Goal: Task Accomplishment & Management: Use online tool/utility

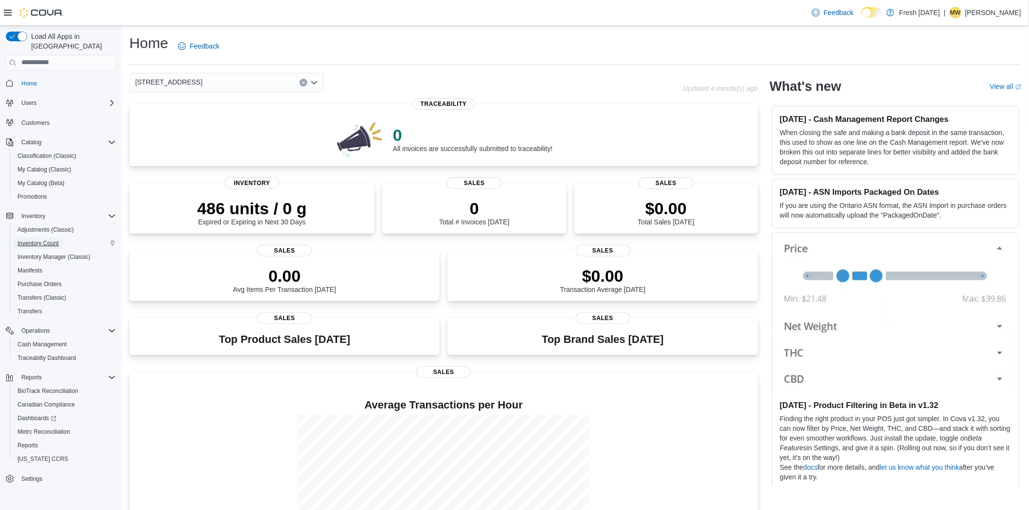
click at [46, 240] on span "Inventory Count" at bounding box center [38, 244] width 41 height 8
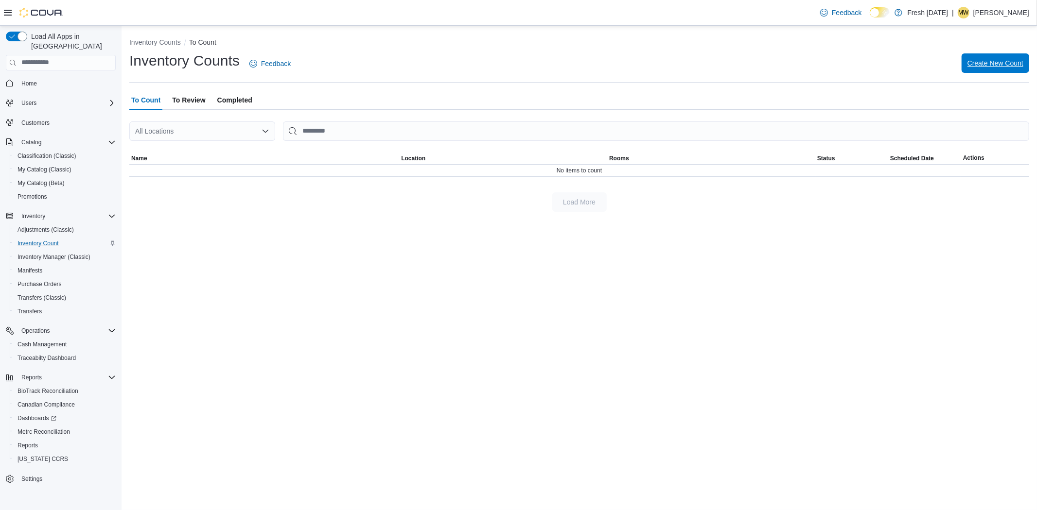
click at [1010, 55] on span "Create New Count" at bounding box center [995, 62] width 56 height 19
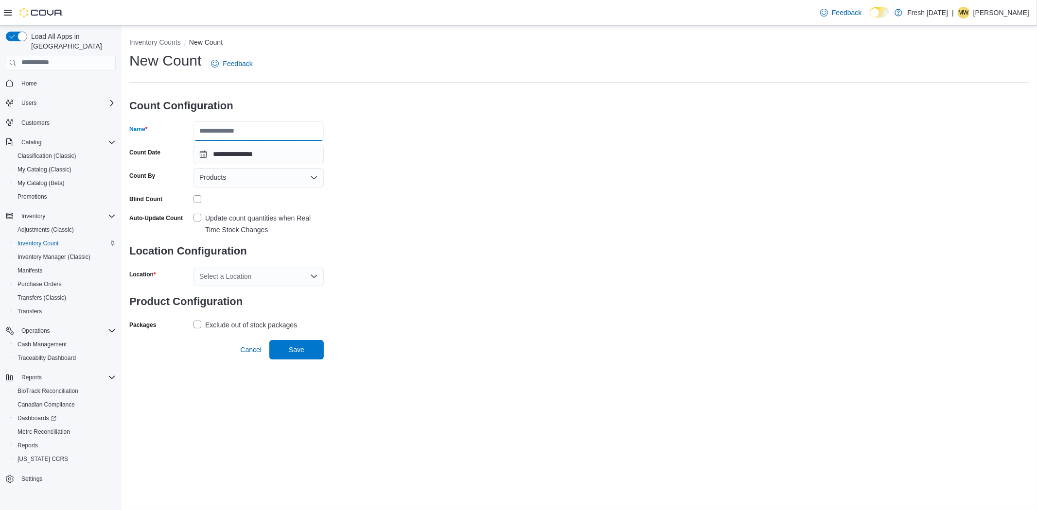
click at [264, 123] on input "Name" at bounding box center [258, 131] width 130 height 19
type input "**********"
click at [253, 174] on div "Products" at bounding box center [258, 177] width 130 height 19
click at [255, 205] on span "Classifications" at bounding box center [264, 208] width 107 height 10
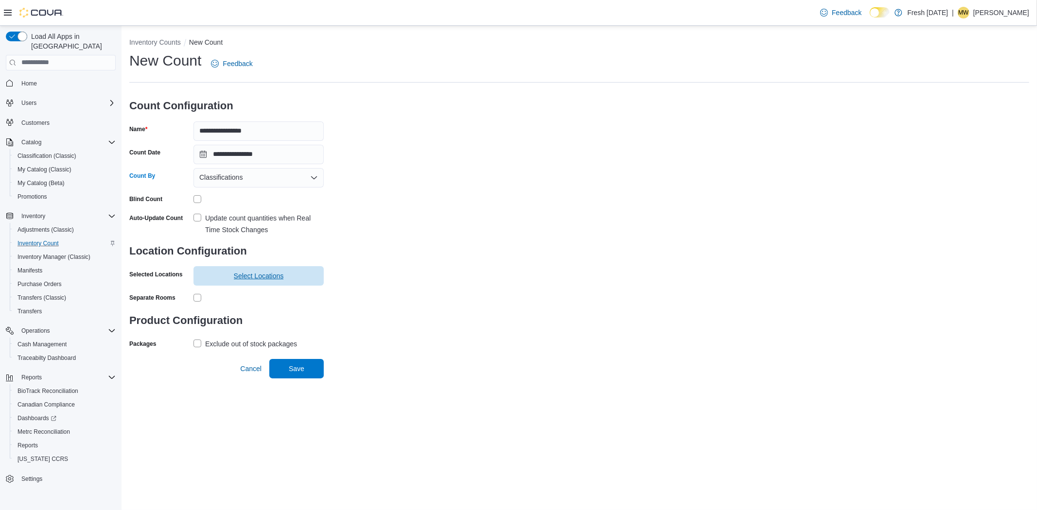
click at [229, 273] on span "Select Locations" at bounding box center [258, 275] width 119 height 19
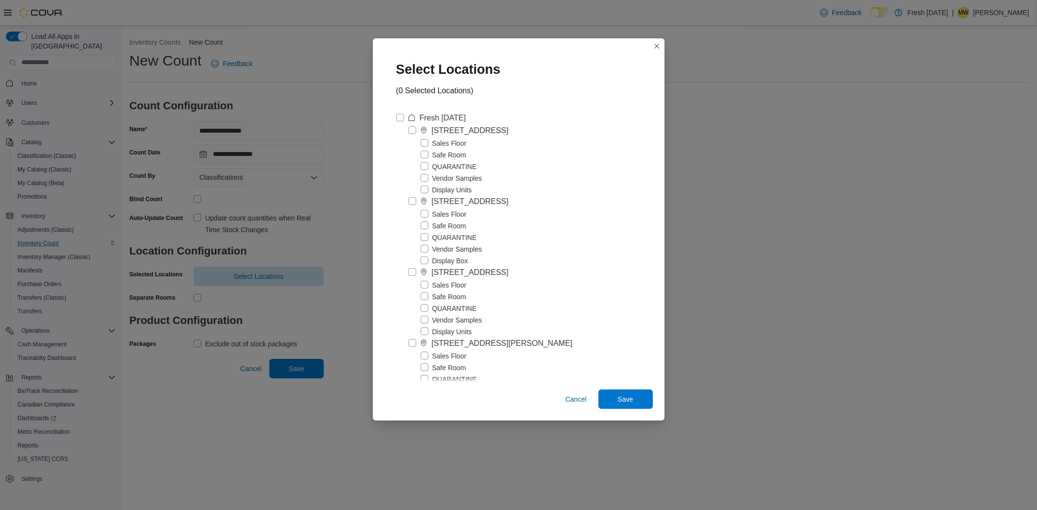
click at [423, 216] on label "Sales Floor" at bounding box center [444, 215] width 46 height 12
click at [615, 399] on span "Save" at bounding box center [625, 398] width 43 height 19
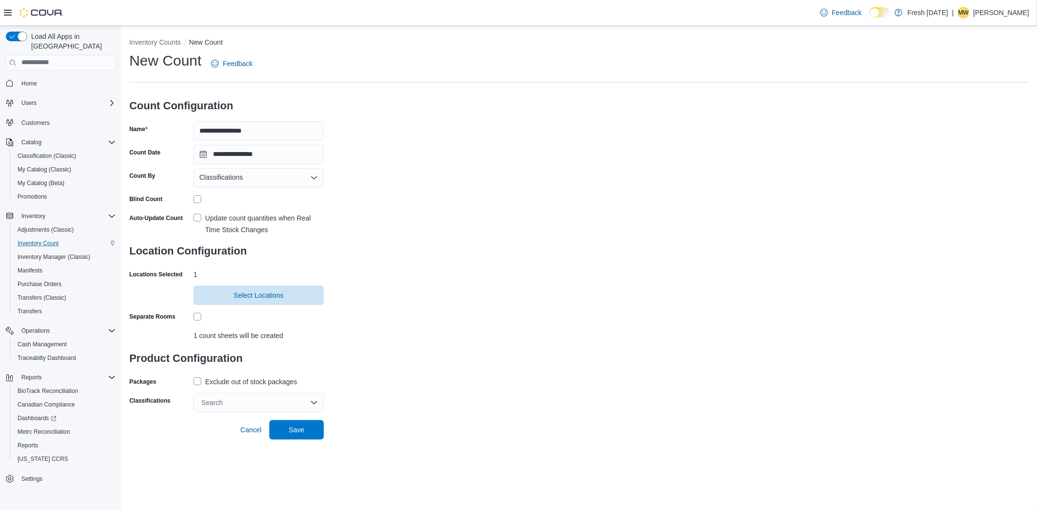
click at [201, 381] on label "Exclude out of stock packages" at bounding box center [245, 382] width 104 height 12
click at [219, 399] on div "Search" at bounding box center [258, 402] width 130 height 19
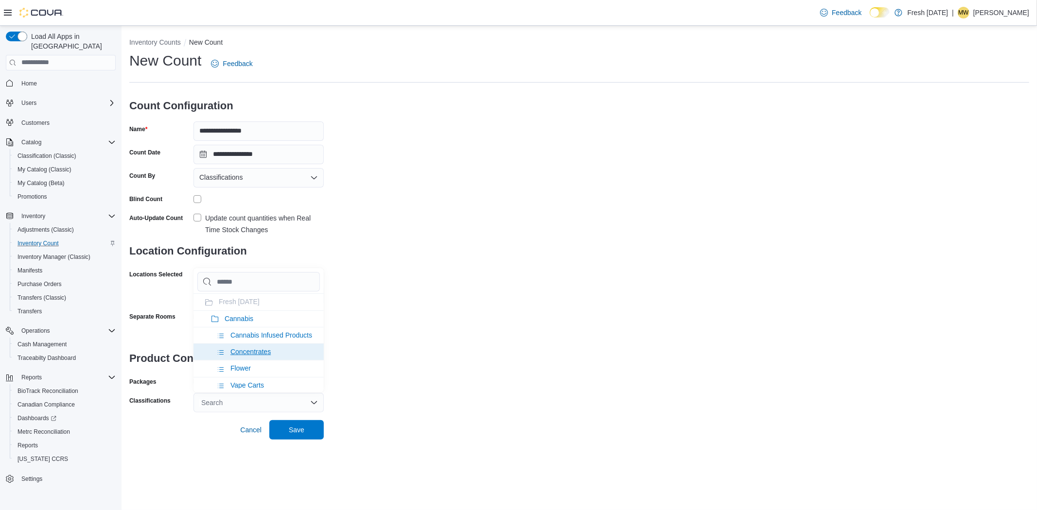
click at [266, 356] on span "Concentrates" at bounding box center [250, 352] width 40 height 8
click at [309, 428] on span "Save" at bounding box center [296, 429] width 43 height 19
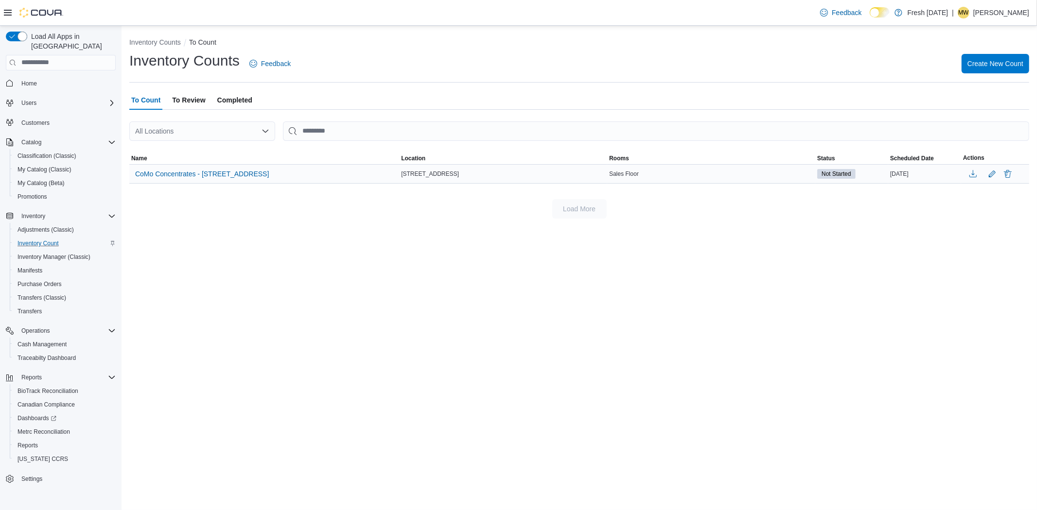
click at [696, 176] on div "Sales Floor" at bounding box center [711, 174] width 208 height 12
click at [253, 173] on span "CoMo Concentrates - [STREET_ADDRESS]" at bounding box center [202, 174] width 134 height 10
